Goal: Transaction & Acquisition: Download file/media

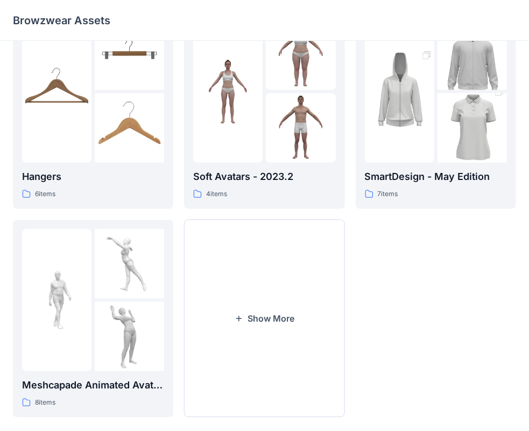
scroll to position [267, 0]
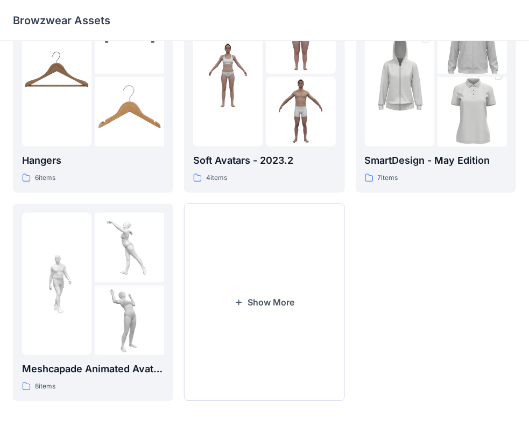
click at [248, 114] on div at bounding box center [227, 75] width 69 height 142
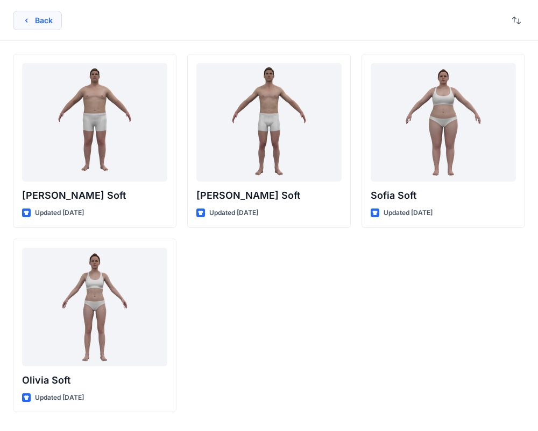
click at [30, 19] on icon "button" at bounding box center [26, 20] width 9 height 9
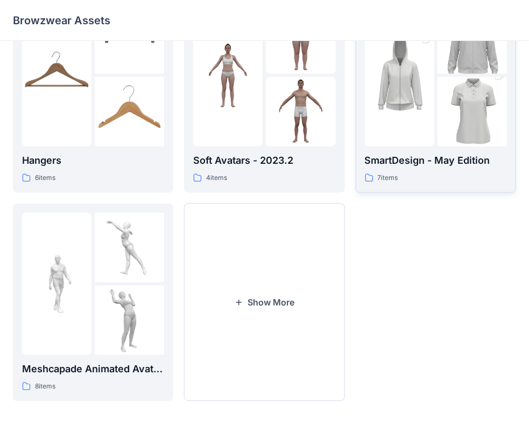
scroll to position [213, 0]
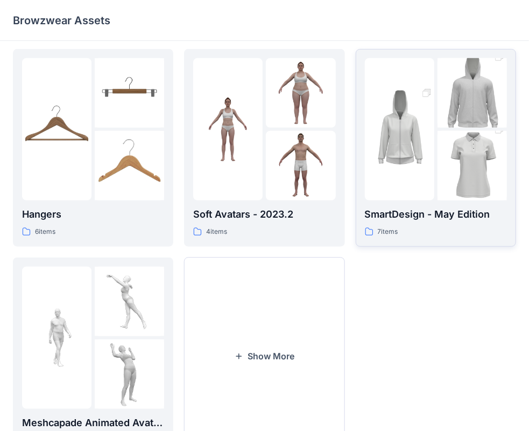
click at [400, 155] on img at bounding box center [399, 129] width 69 height 104
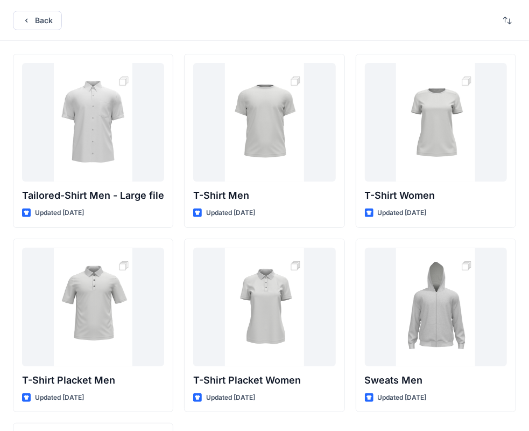
scroll to position [54, 0]
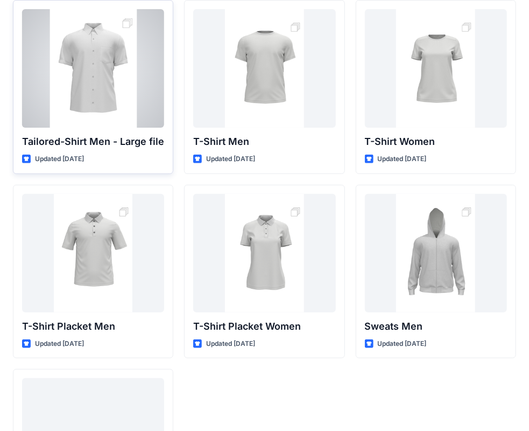
click at [94, 55] on div at bounding box center [93, 68] width 142 height 118
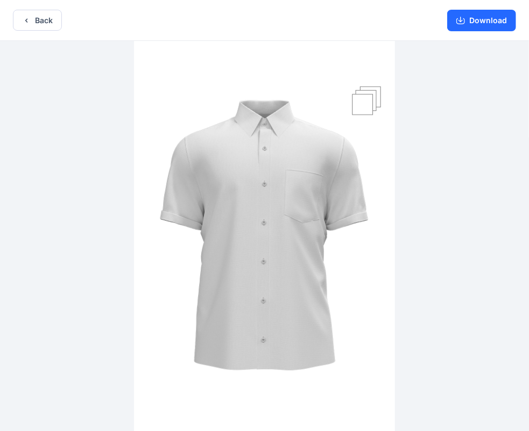
click at [364, 155] on img at bounding box center [264, 237] width 261 height 392
click at [296, 171] on img at bounding box center [264, 237] width 261 height 392
click at [354, 117] on img at bounding box center [264, 237] width 261 height 392
click at [353, 117] on img at bounding box center [264, 237] width 261 height 392
click at [474, 31] on div "Download" at bounding box center [481, 20] width 95 height 40
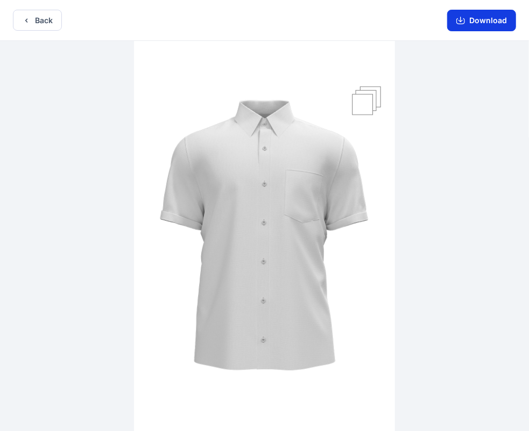
click at [474, 27] on button "Download" at bounding box center [481, 21] width 69 height 22
click at [473, 22] on button "Download" at bounding box center [481, 21] width 69 height 22
click at [459, 24] on icon "button" at bounding box center [460, 20] width 9 height 9
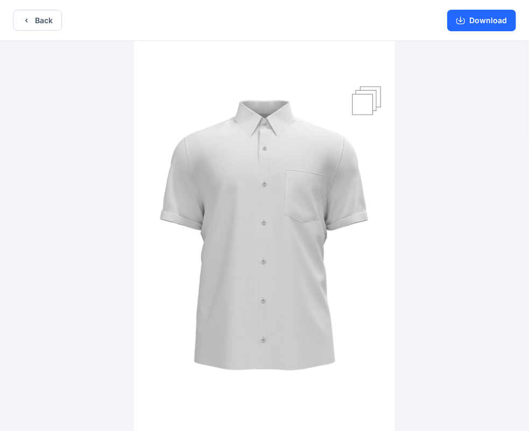
click at [375, 107] on img at bounding box center [264, 237] width 261 height 392
click at [486, 25] on button "Download" at bounding box center [481, 21] width 69 height 22
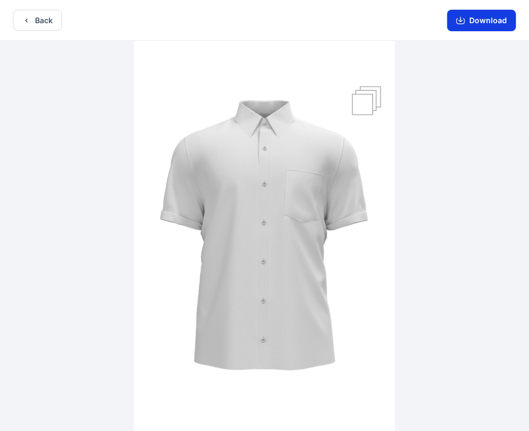
click at [486, 25] on button "Download" at bounding box center [481, 21] width 69 height 22
click at [454, 22] on button "Download" at bounding box center [481, 21] width 69 height 22
click at [465, 19] on icon "button" at bounding box center [460, 20] width 9 height 9
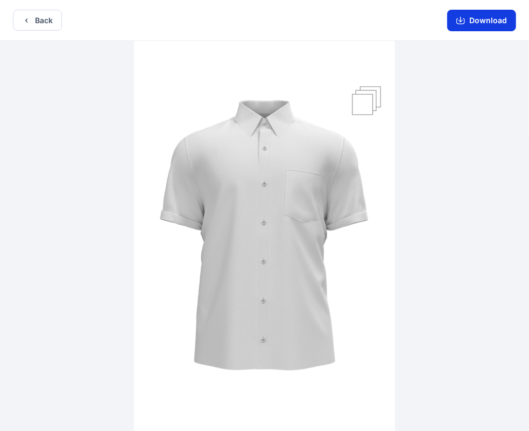
click at [465, 19] on icon "button" at bounding box center [460, 20] width 9 height 9
click at [270, 88] on img at bounding box center [264, 237] width 261 height 392
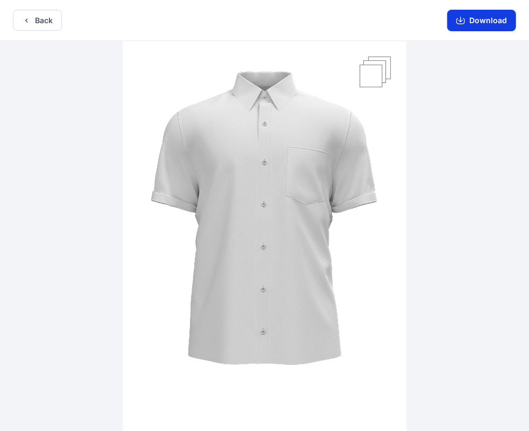
click at [482, 17] on button "Download" at bounding box center [481, 21] width 69 height 22
click at [483, 17] on button "Download" at bounding box center [481, 21] width 69 height 22
click at [465, 20] on icon "button" at bounding box center [460, 20] width 9 height 9
